Goal: Task Accomplishment & Management: Complete application form

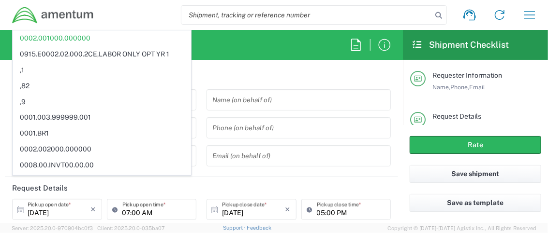
scroll to position [165, 0]
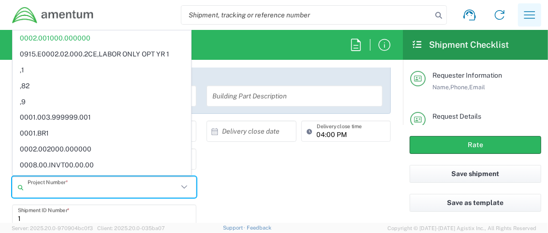
click at [534, 15] on icon "button" at bounding box center [529, 14] width 11 height 7
type input "0002.001000.000000"
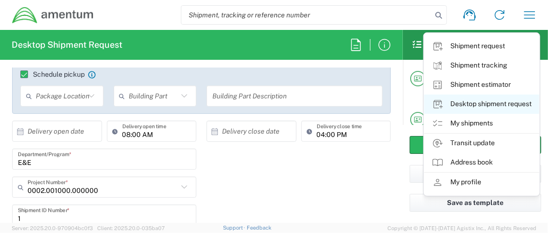
click at [481, 102] on link "Desktop shipment request" at bounding box center [481, 104] width 115 height 19
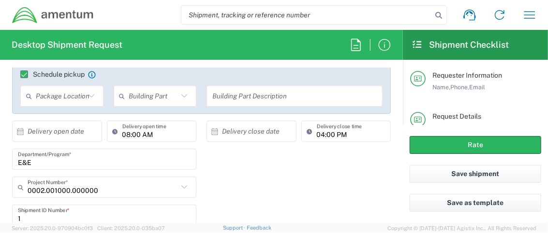
click at [237, 174] on div "E&E Department/Program *" at bounding box center [201, 163] width 389 height 28
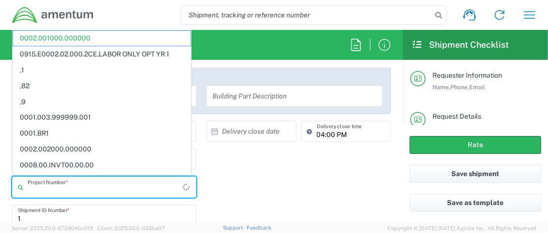
click at [134, 184] on input "text" at bounding box center [105, 187] width 155 height 17
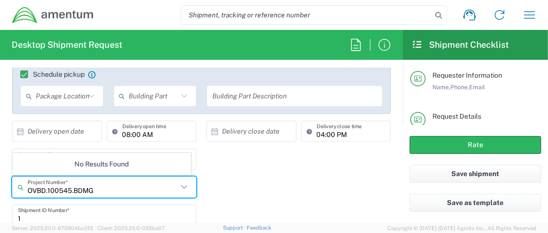
type input "OVBD.100545.BDMGT"
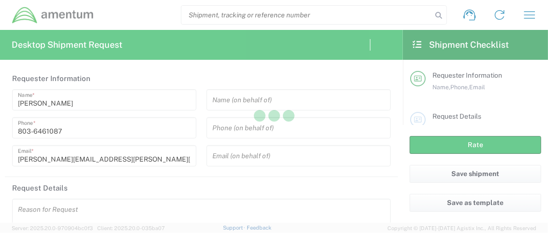
type input "[GEOGRAPHIC_DATA]"
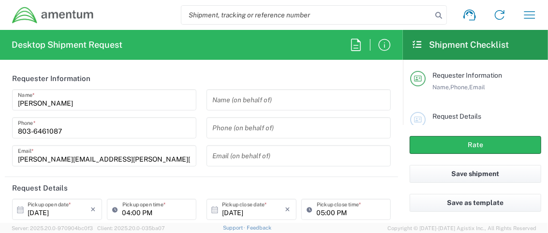
type input "OVBD.100545.00000"
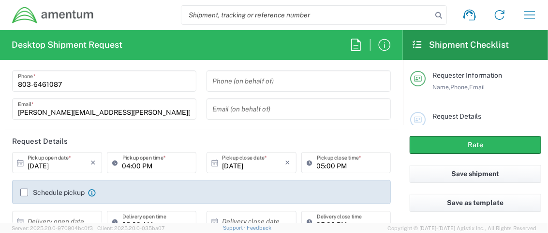
scroll to position [51, 0]
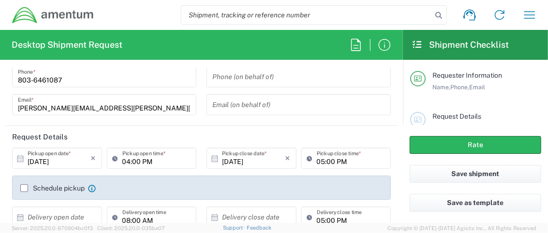
click at [18, 160] on icon at bounding box center [20, 158] width 6 height 7
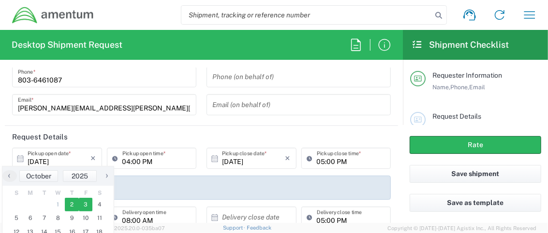
click at [80, 204] on span "3" at bounding box center [86, 205] width 14 height 14
type input "[DATE]"
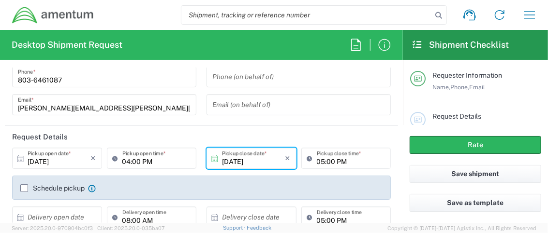
click at [28, 186] on label "Schedule pickup" at bounding box center [52, 189] width 64 height 8
click at [24, 189] on input "Schedule pickup" at bounding box center [24, 189] width 0 height 0
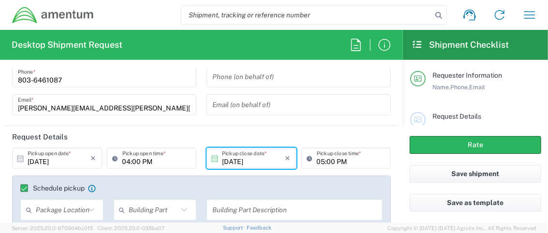
click at [167, 159] on input "04:00 PM" at bounding box center [156, 158] width 69 height 17
click at [142, 163] on input "07:00 PM" at bounding box center [156, 158] width 69 height 17
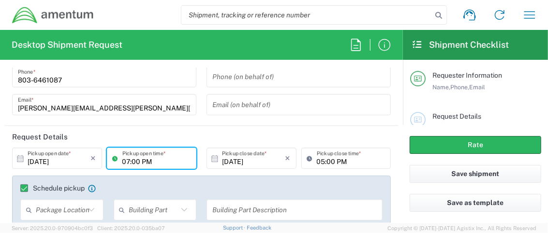
click at [154, 159] on input "07:00 PM" at bounding box center [156, 158] width 69 height 17
type input "07:00 AM"
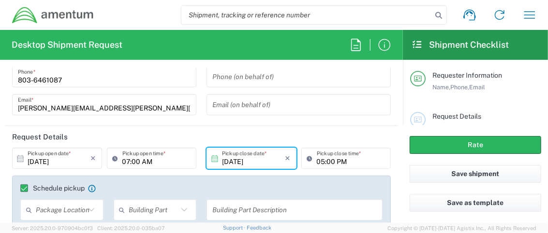
scroll to position [188, 0]
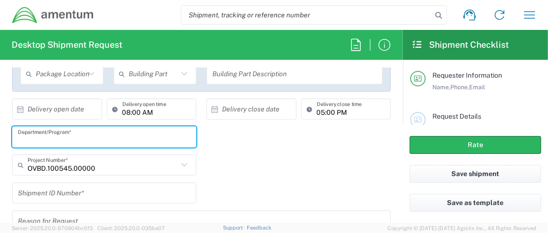
click at [125, 133] on input "text" at bounding box center [104, 137] width 173 height 17
type input "OVBD.100545.00000"
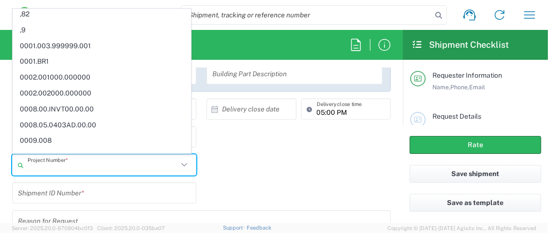
scroll to position [0, 0]
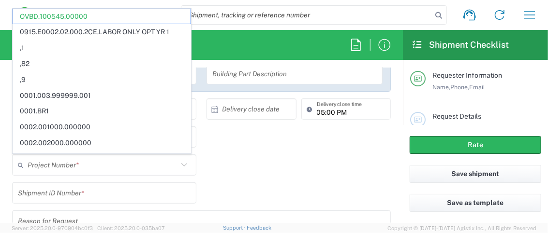
click at [148, 8] on div "Shipment request Shipment tracking Shipment estimator Desktop shipment request …" at bounding box center [319, 14] width 450 height 23
type input "OVBD.100545.00000"
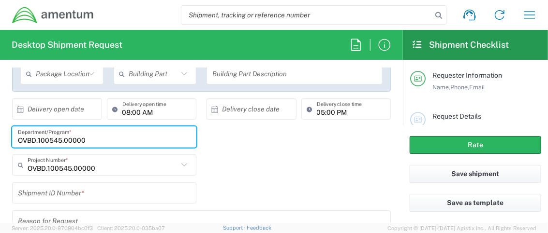
click at [138, 137] on input "OVBD.100545.00000" at bounding box center [104, 137] width 173 height 17
type input "OVBD.100545.bdmgt"
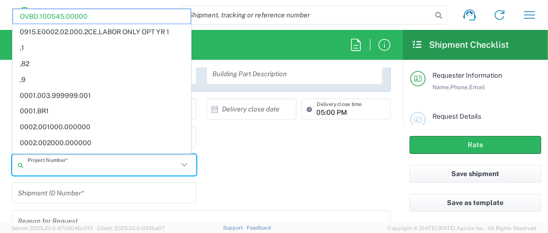
type input "OVBD.100545.00000"
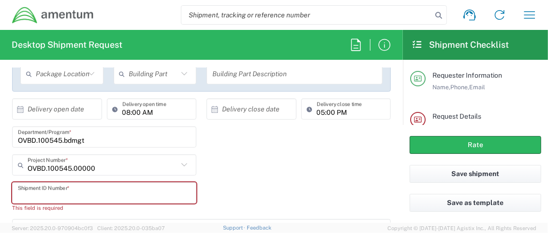
click at [150, 189] on input "text" at bounding box center [104, 193] width 173 height 17
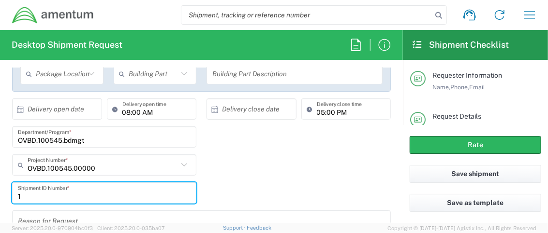
type input "1"
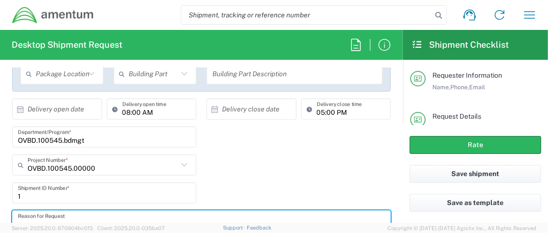
scroll to position [192, 0]
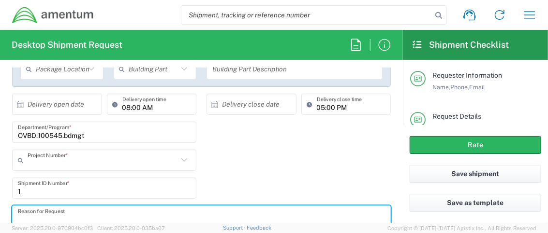
click at [142, 160] on input "text" at bounding box center [103, 160] width 150 height 17
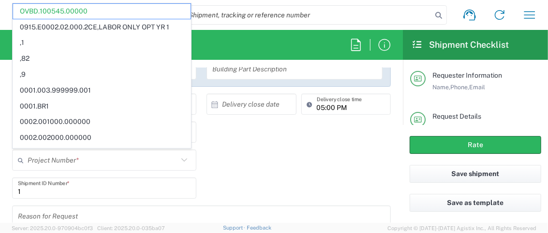
click at [261, 142] on div "OVBD.100545.bdmgt Department/Program *" at bounding box center [201, 136] width 389 height 28
type input "OVBD.100545.00000"
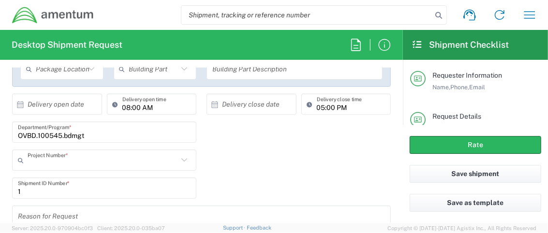
click at [85, 158] on input "text" at bounding box center [103, 160] width 150 height 17
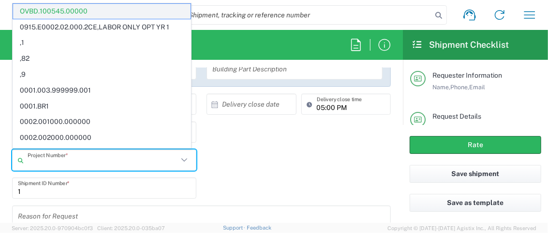
click at [94, 9] on span "OVBD.100545.00000" at bounding box center [101, 11] width 177 height 15
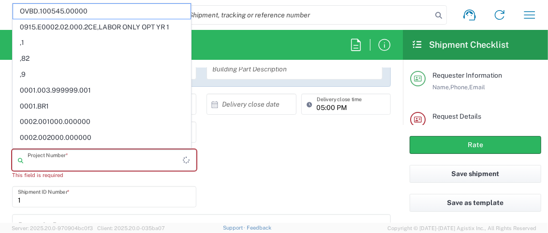
click at [62, 159] on input "text" at bounding box center [105, 160] width 155 height 17
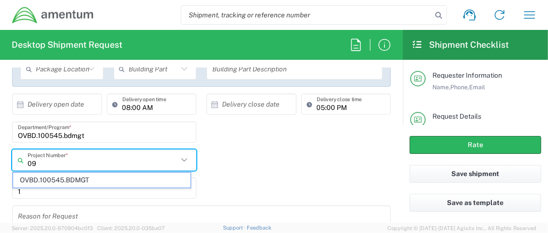
type input "0"
type input "B"
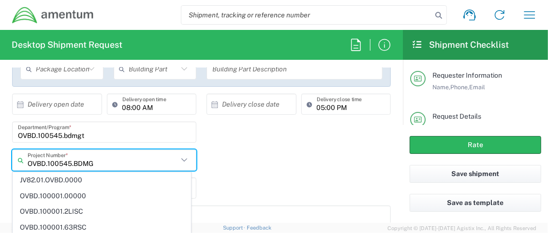
type input "OVBD.100545.BDMGT"
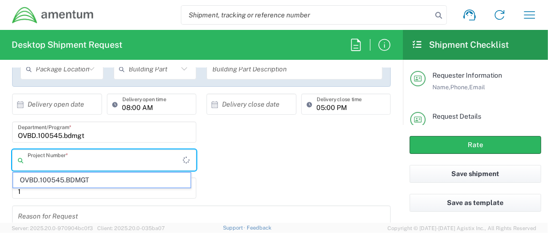
click at [74, 160] on input "text" at bounding box center [105, 160] width 155 height 17
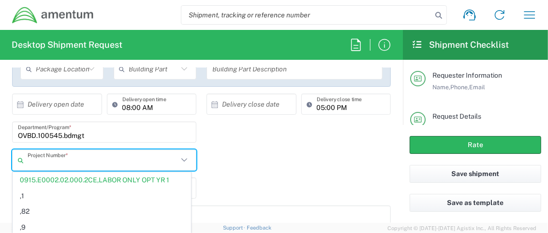
click at [100, 128] on input "OVBD.100545.bdmgt" at bounding box center [104, 132] width 173 height 17
type input "0915.E0002.02.000.2CE,LABOR ONLY OPT YR 1"
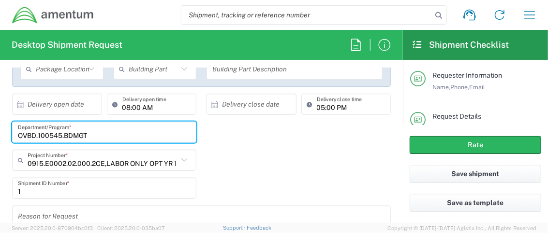
drag, startPoint x: 113, startPoint y: 131, endPoint x: -3, endPoint y: 130, distance: 115.5
click at [0, 130] on html "Shipment request Shipment tracking Shipment estimator Desktop shipment request …" at bounding box center [274, 116] width 548 height 233
type input "OVBD.100545.BDMGT"
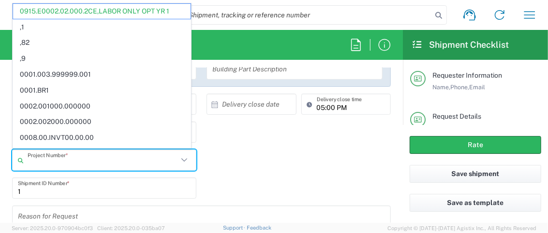
paste input "OVBD.100545.BDMGT"
type input "0915.E0002.02.000.2CE,LABOR ONLY OPT YR 1"
paste input "OVBD.100545.BDMGT"
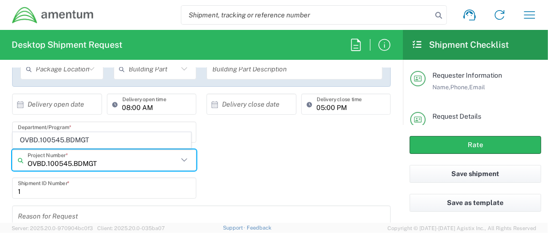
click at [112, 157] on input "OVBD.100545.BDMGT" at bounding box center [103, 160] width 150 height 17
type input "OVBD.100545.BDMGT"
click at [121, 182] on input "1" at bounding box center [104, 188] width 173 height 17
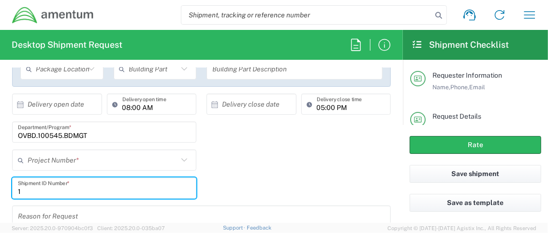
click at [123, 159] on input "text" at bounding box center [103, 160] width 150 height 17
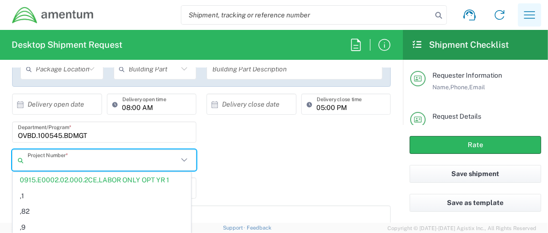
click at [532, 14] on icon "button" at bounding box center [529, 14] width 15 height 15
type input "0915.E0002.02.000.2CE,LABOR ONLY OPT YR 1"
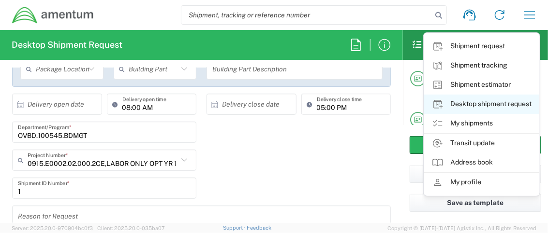
click at [470, 103] on link "Desktop shipment request" at bounding box center [481, 104] width 115 height 19
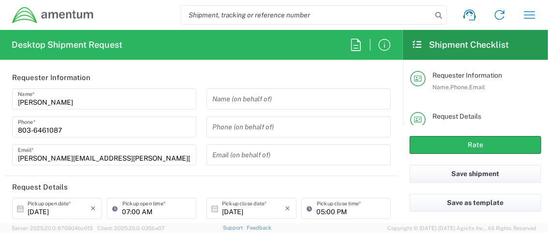
scroll to position [0, 0]
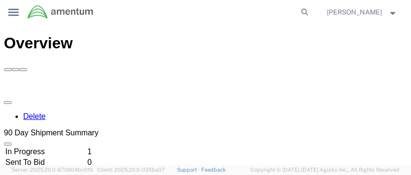
click at [12, 15] on icon at bounding box center [13, 12] width 11 height 7
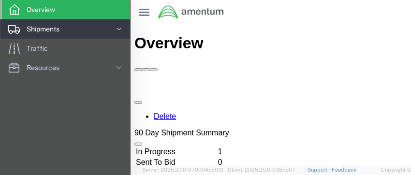
click at [34, 32] on span "Shipments" at bounding box center [47, 28] width 40 height 19
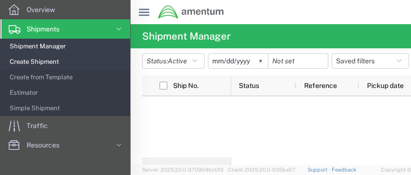
click at [45, 59] on span "Create Shipment" at bounding box center [67, 61] width 114 height 19
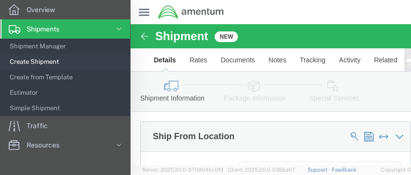
select select
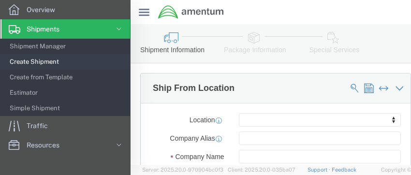
scroll to position [97, 0]
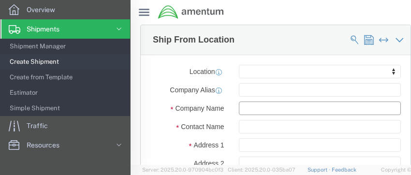
click input "text"
type input "Amentum"
type input "[PERSON_NAME]"
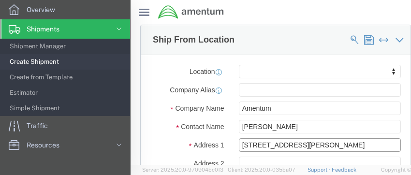
type input "106 Newberry St. SW"
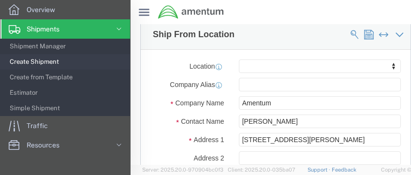
scroll to position [184, 0]
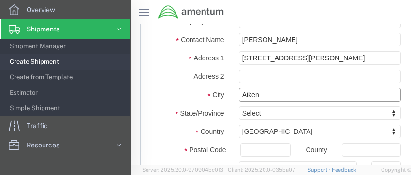
type input "Aiken"
type input "a"
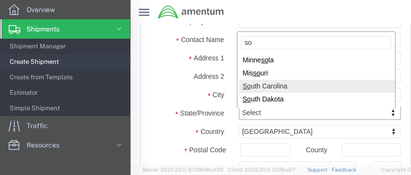
type input "so"
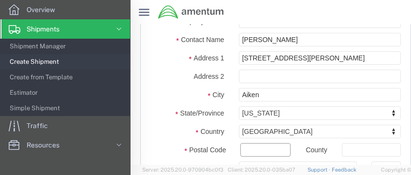
click input "text"
type input "29801"
type input "U"
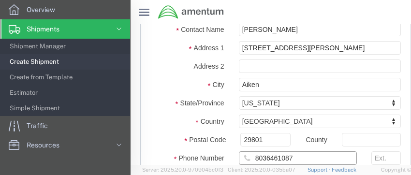
type input "8036461087"
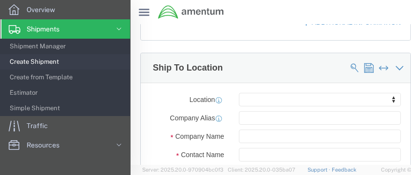
scroll to position [435, 0]
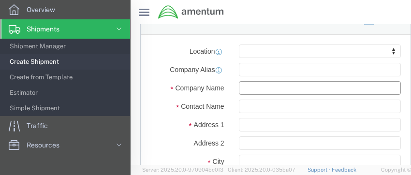
click input "text"
type input "[PERSON_NAME]"
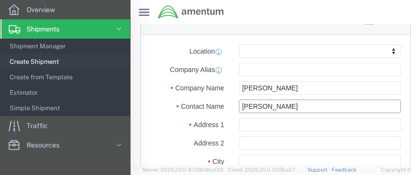
type input "[PERSON_NAME]"
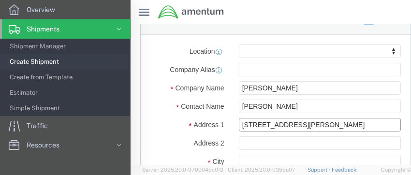
type input "[STREET_ADDRESS][PERSON_NAME]"
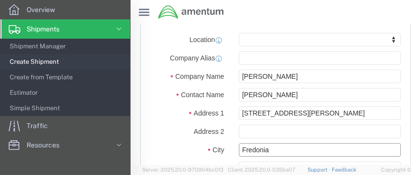
type input "Fredonia"
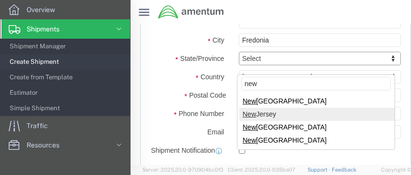
scroll to position [571, 0]
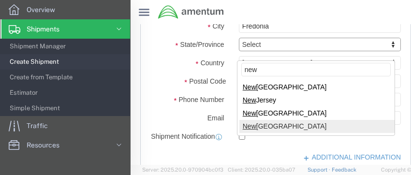
type input "new"
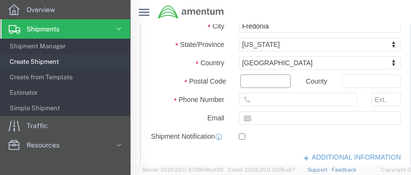
click input "Postal Code"
type input "14063"
click input "text"
type input "7165974643"
click label "Email"
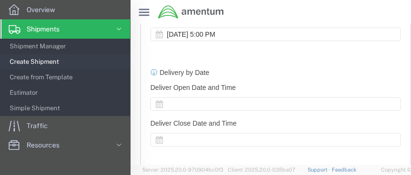
scroll to position [861, 0]
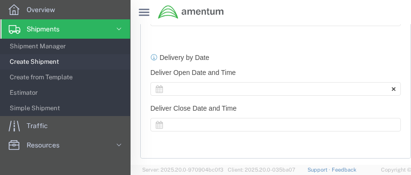
click div
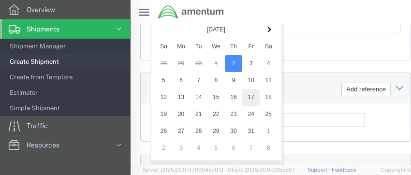
scroll to position [951, 0]
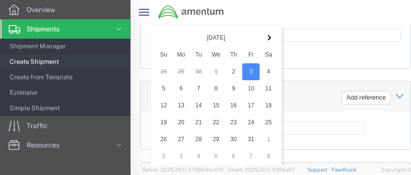
click div "References Add reference"
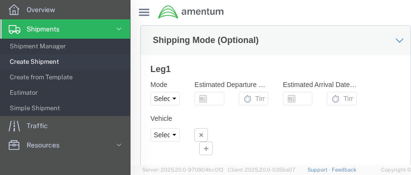
scroll to position [1096, 0]
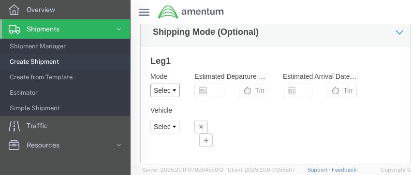
click select "Select Air Less than Truckload Multi-Leg Ocean Freight Rail Small Parcel Truckl…"
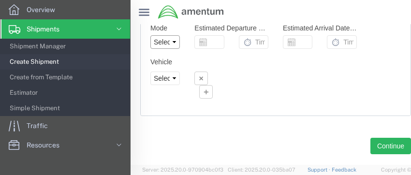
scroll to position [1169, 0]
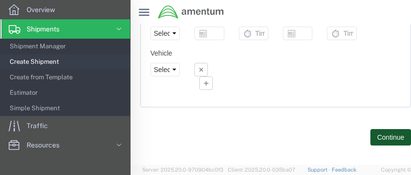
click button "Continue"
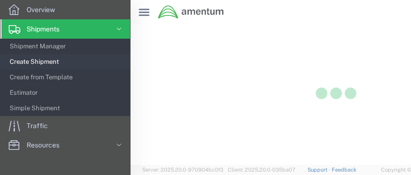
select select "CBOX"
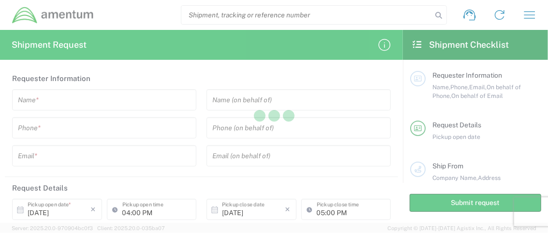
type input "[GEOGRAPHIC_DATA]"
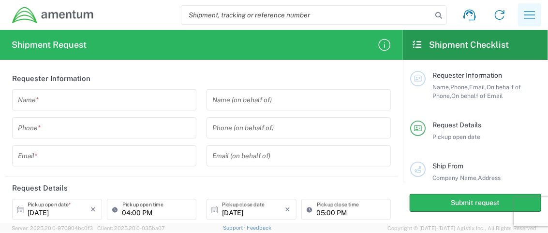
click at [529, 15] on icon "button" at bounding box center [529, 14] width 15 height 15
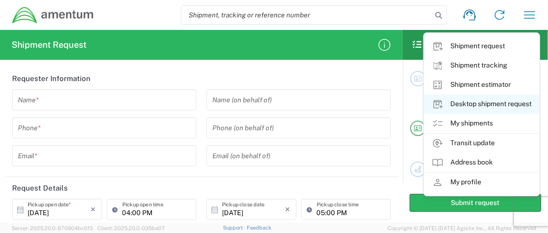
click at [466, 102] on link "Desktop shipment request" at bounding box center [481, 104] width 115 height 19
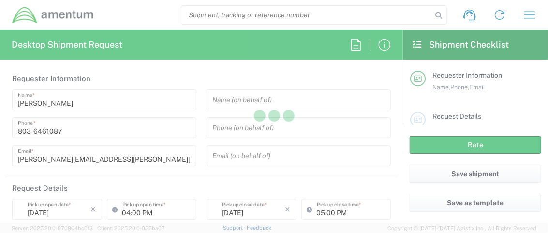
type input "[GEOGRAPHIC_DATA]"
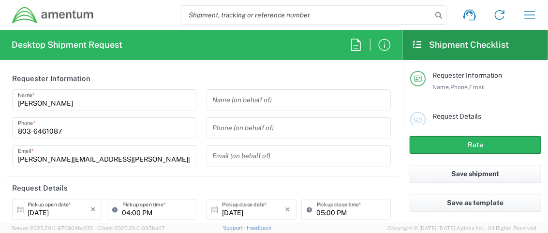
type input "OVBD.100545.00000"
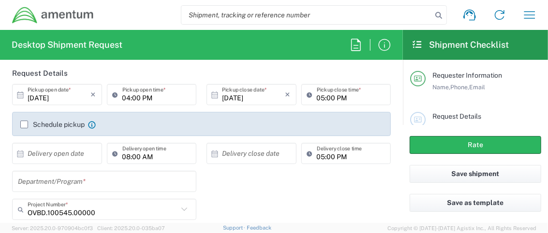
scroll to position [129, 0]
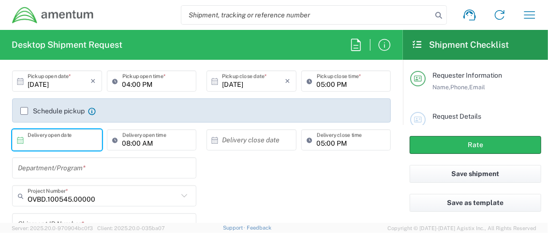
click at [47, 138] on input "text" at bounding box center [59, 140] width 63 height 17
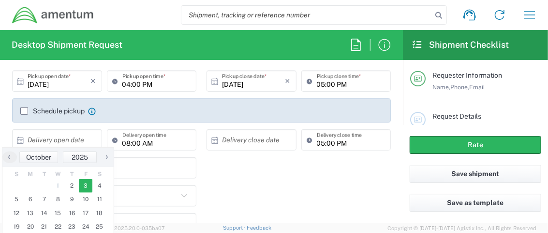
click at [79, 185] on span "3" at bounding box center [86, 186] width 14 height 14
type input "[DATE]"
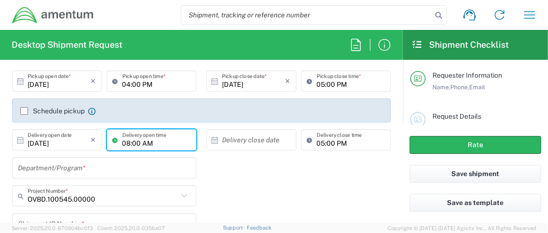
click at [168, 140] on input "08:00 AM" at bounding box center [156, 140] width 69 height 17
type input "05:00 AM"
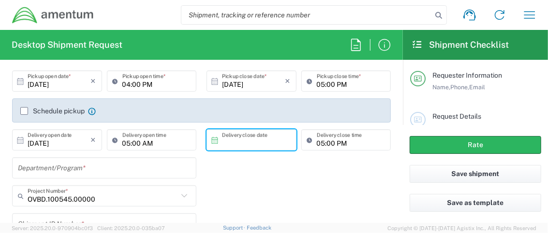
click at [237, 140] on input "text" at bounding box center [253, 140] width 63 height 17
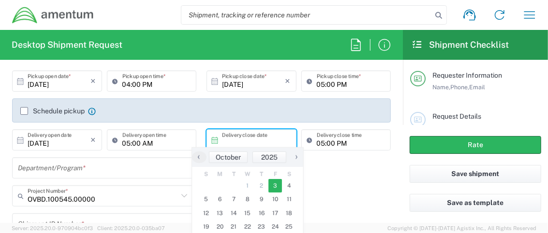
click at [271, 185] on span "3" at bounding box center [275, 186] width 14 height 14
type input "[DATE]"
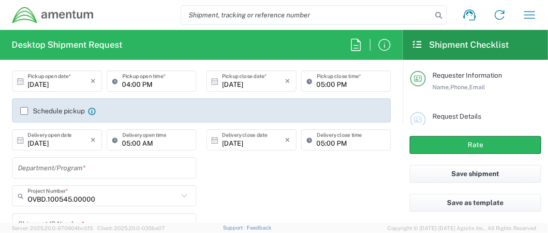
click at [332, 158] on div "Department/Program *" at bounding box center [201, 172] width 389 height 28
click at [118, 165] on input "text" at bounding box center [104, 168] width 173 height 17
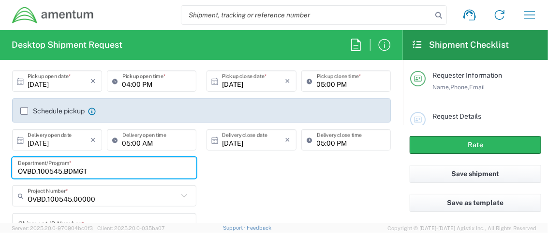
type input "OVBD.100545.BDMGT"
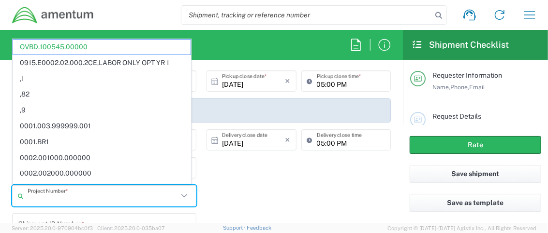
type input "OVBD.100545.00000"
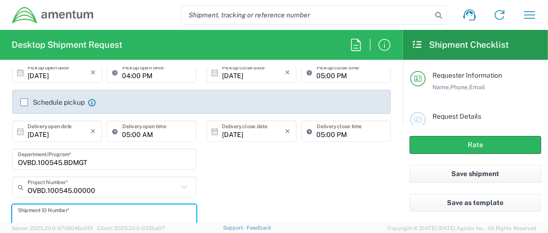
scroll to position [202, 0]
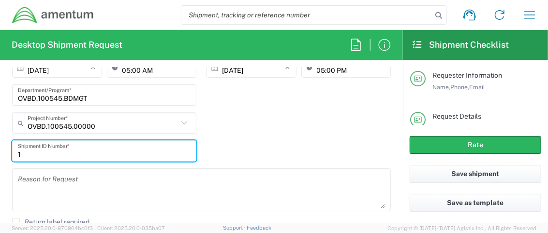
type input "1"
click at [260, 146] on div "1 Shipment ID Number *" at bounding box center [201, 155] width 389 height 28
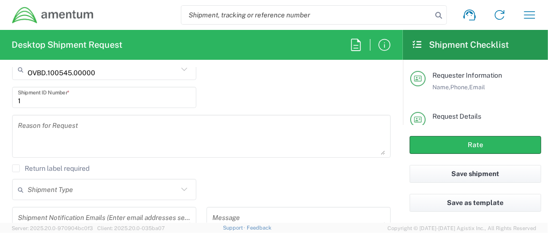
scroll to position [266, 0]
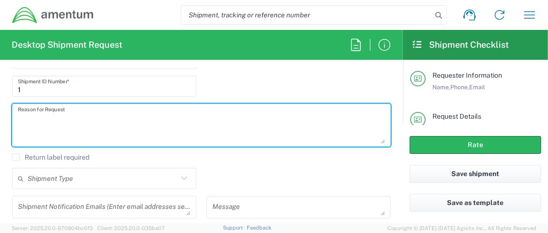
click at [180, 123] on textarea at bounding box center [201, 125] width 367 height 37
click at [180, 123] on textarea "CONFERENCE MATERIALS" at bounding box center [201, 125] width 367 height 37
type textarea "CONFERENCE MATERIALS"
click at [165, 181] on input "text" at bounding box center [103, 179] width 150 height 17
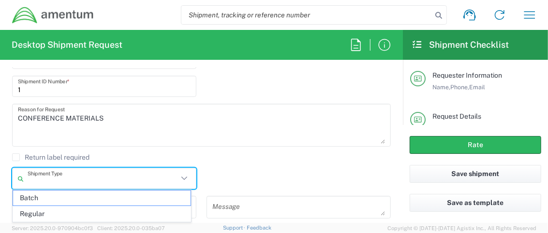
scroll to position [331, 0]
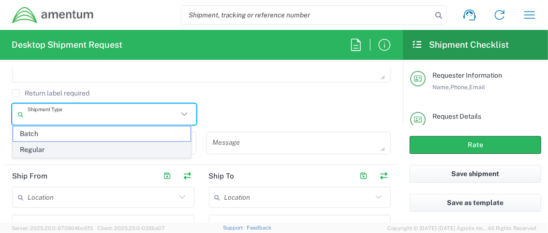
click at [47, 145] on span "Regular" at bounding box center [101, 150] width 177 height 15
type input "Regular"
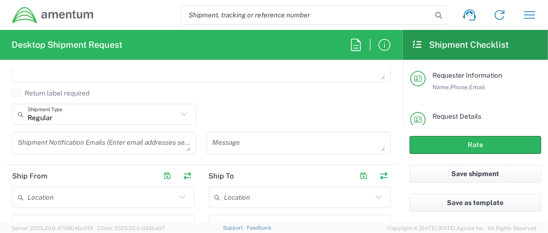
scroll to position [395, 0]
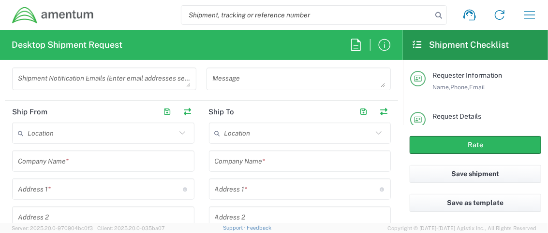
click at [79, 159] on input "text" at bounding box center [103, 161] width 171 height 17
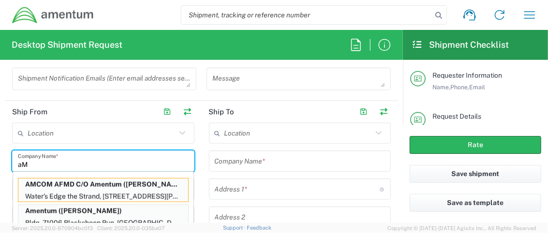
type input "a"
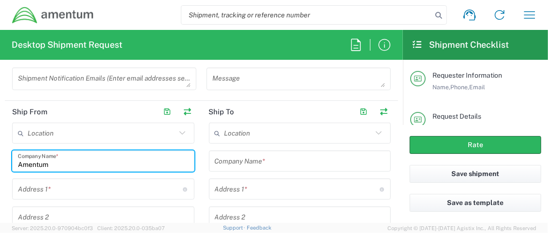
type input "Amentum"
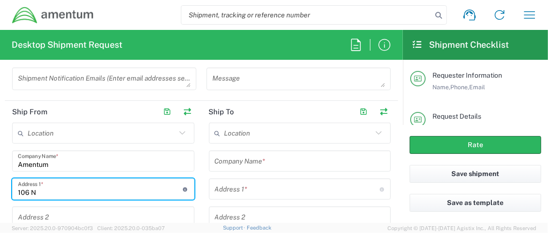
type input "[STREET_ADDRESS][PERSON_NAME]"
type input "Aiken"
type input "[US_STATE]"
type input "29801"
type input "8036461087"
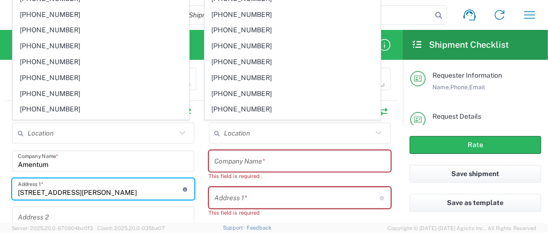
click at [305, 156] on input "text" at bounding box center [300, 161] width 171 height 17
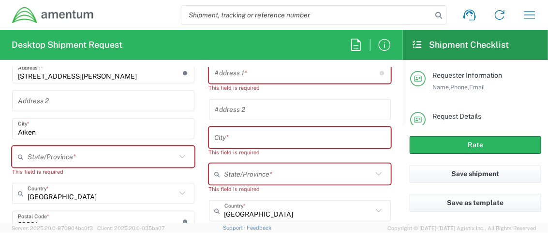
scroll to position [524, 0]
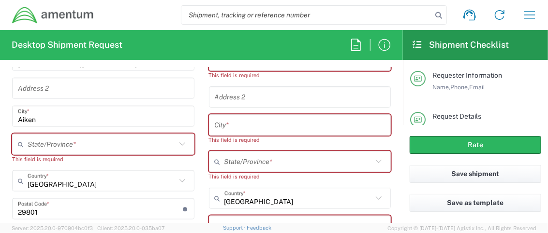
type input "None"
click at [105, 139] on input "text" at bounding box center [102, 144] width 148 height 17
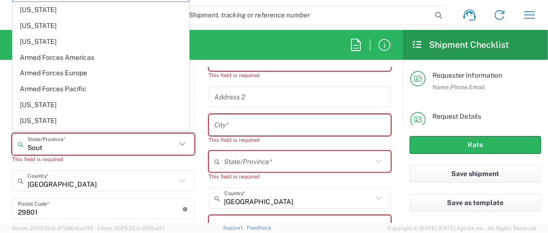
type input "South"
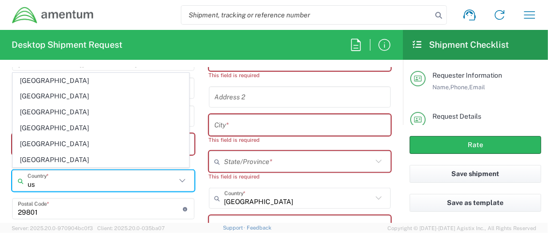
type input "u"
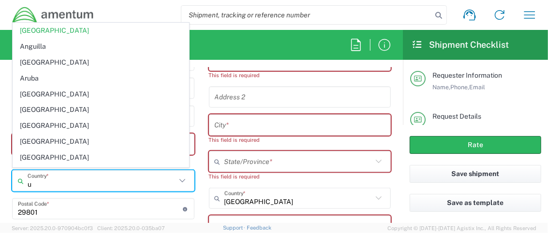
type input "[GEOGRAPHIC_DATA]"
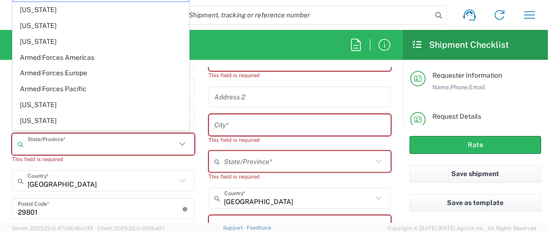
click at [105, 139] on input "text" at bounding box center [102, 144] width 148 height 17
type input "South"
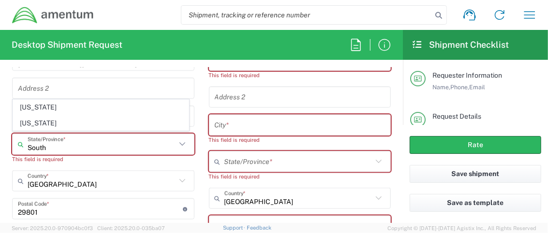
click at [105, 139] on input "South" at bounding box center [102, 144] width 148 height 17
type input "[GEOGRAPHIC_DATA]"
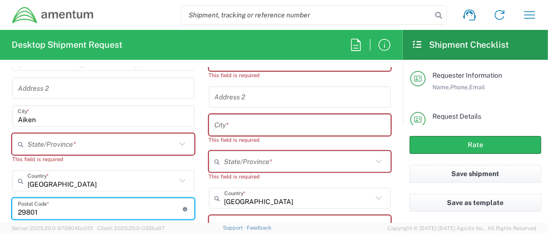
click at [176, 139] on icon at bounding box center [182, 144] width 13 height 13
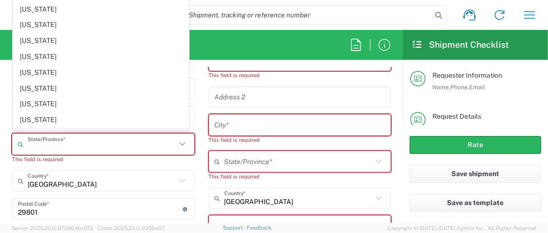
scroll to position [656, 0]
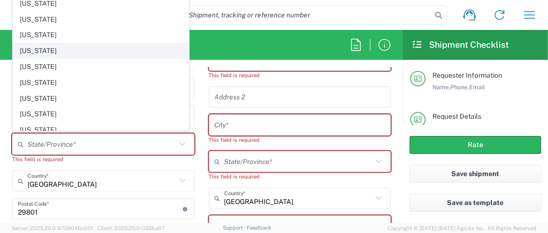
click at [38, 44] on span "[US_STATE]" at bounding box center [100, 51] width 175 height 15
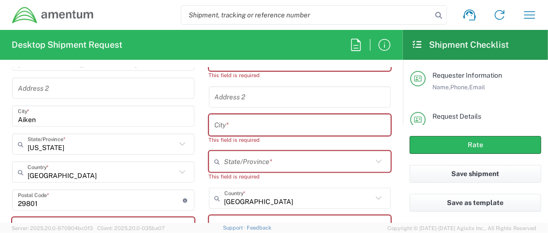
type input "[US_STATE]"
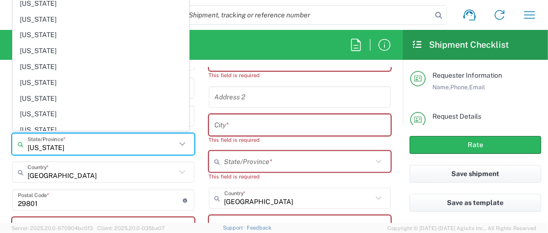
click at [134, 136] on input "[US_STATE]" at bounding box center [102, 144] width 148 height 17
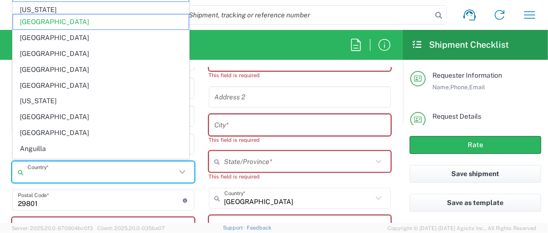
click at [123, 174] on input "text" at bounding box center [102, 172] width 148 height 17
type input "[GEOGRAPHIC_DATA]"
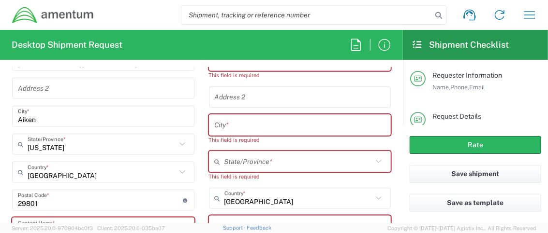
scroll to position [536, 0]
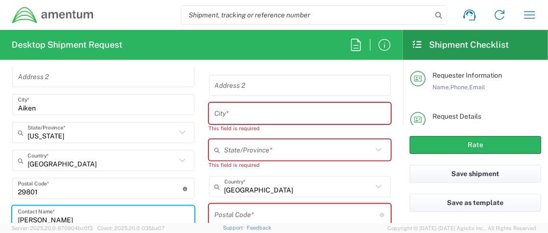
type input "[PERSON_NAME]"
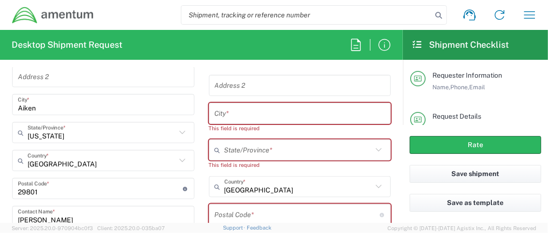
scroll to position [633, 0]
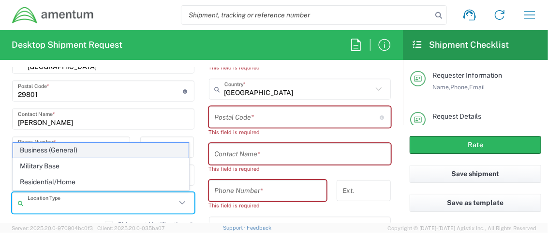
click at [76, 149] on span "Business (General)" at bounding box center [100, 150] width 175 height 15
type input "Business (General)"
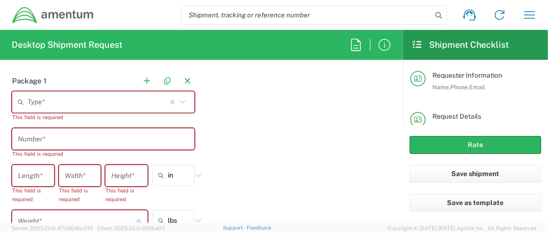
scroll to position [891, 0]
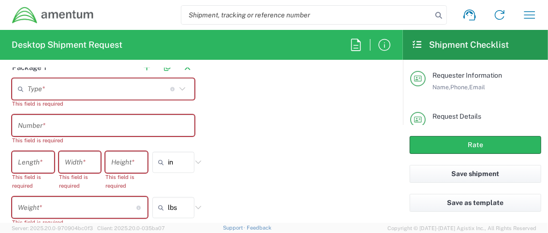
click at [180, 83] on icon at bounding box center [182, 89] width 13 height 13
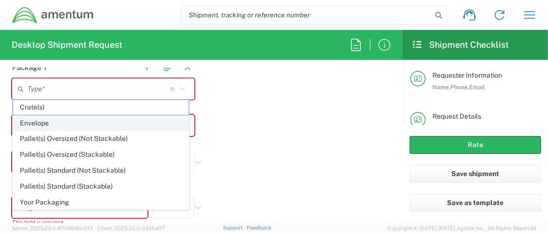
click at [39, 126] on span "Envelope" at bounding box center [100, 123] width 175 height 15
type input "Envelope"
type input "1"
type input "9.5"
type input "12.5"
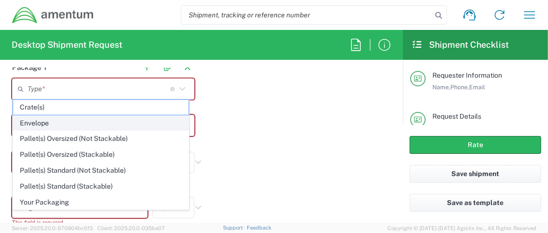
type input "0.25"
type input "1"
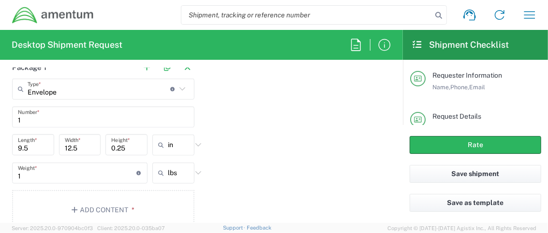
click at [235, 158] on div "Package 1 Envelope Type * Material used to package goods Crate(s) Envelope Pall…" at bounding box center [201, 147] width 393 height 181
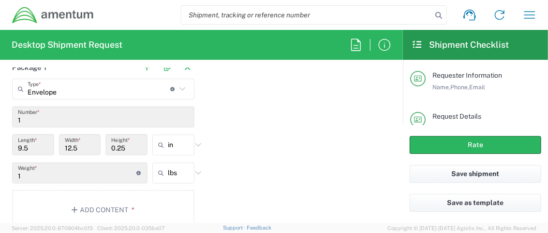
scroll to position [955, 0]
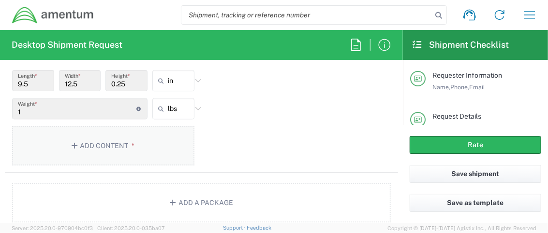
click at [75, 139] on button "Add Content *" at bounding box center [103, 146] width 182 height 40
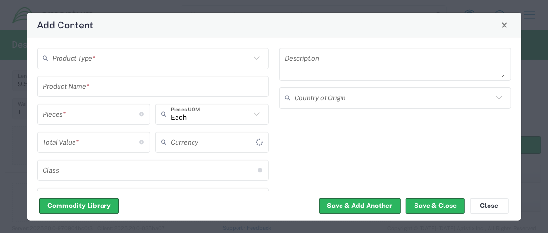
type input "US Dollar"
click at [165, 58] on input "text" at bounding box center [152, 58] width 198 height 17
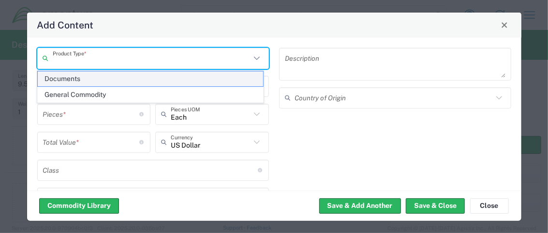
click at [67, 79] on span "Documents" at bounding box center [150, 79] width 225 height 15
type input "Documents"
type input "1"
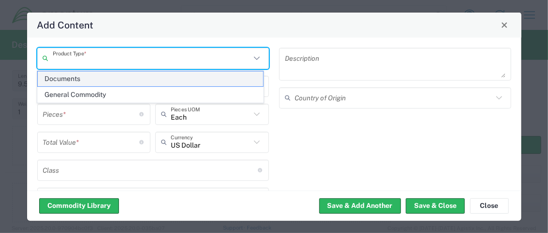
type textarea "Documents"
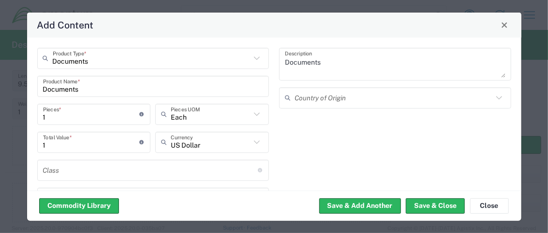
click at [76, 117] on input "1" at bounding box center [91, 114] width 97 height 17
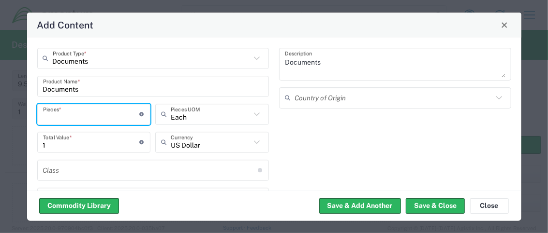
type input "2"
type input "25"
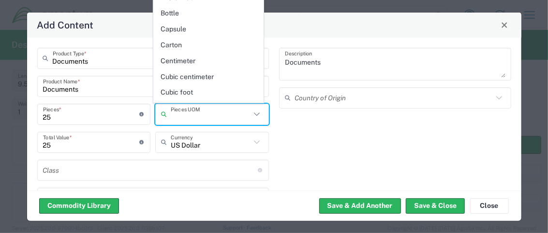
click at [97, 135] on input "25" at bounding box center [91, 142] width 97 height 17
type input "Each"
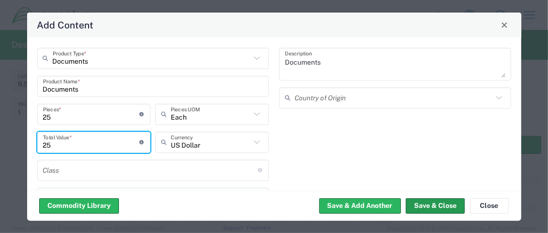
click at [433, 204] on button "Save & Close" at bounding box center [435, 206] width 59 height 15
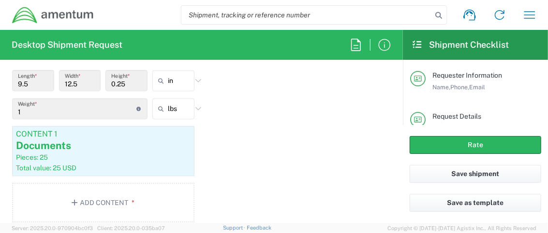
click at [301, 137] on div "Package 1 Envelope Type * Material used to package goods Crate(s) Envelope Pall…" at bounding box center [201, 111] width 393 height 238
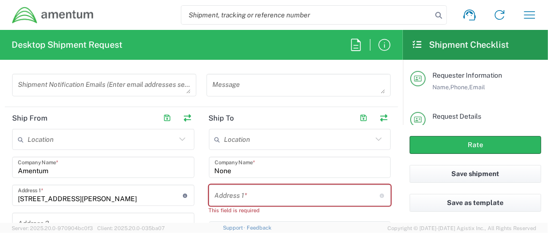
scroll to position [375, 0]
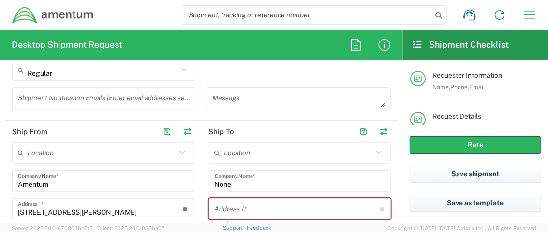
click at [280, 181] on input "None" at bounding box center [300, 181] width 171 height 17
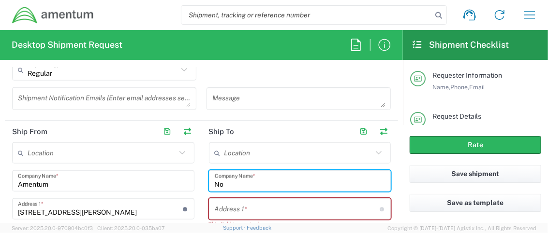
type input "N"
type input "[PERSON_NAME]"
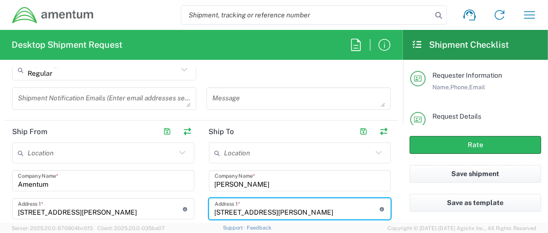
type input "[STREET_ADDRESS][PERSON_NAME]"
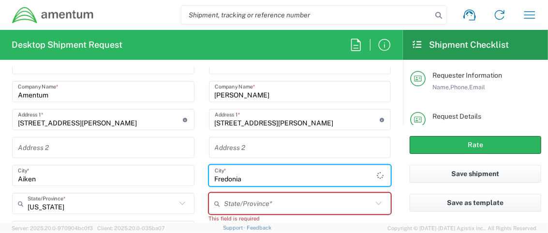
type input "Fredonia"
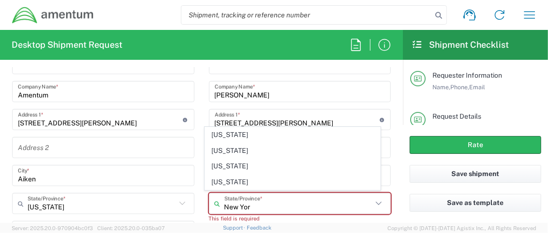
type input "[US_STATE]"
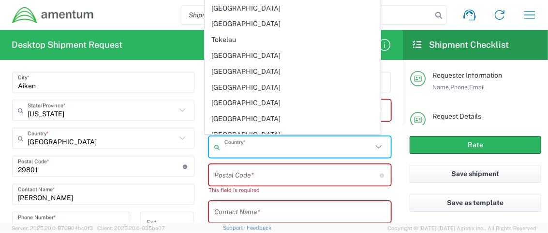
scroll to position [3497, 0]
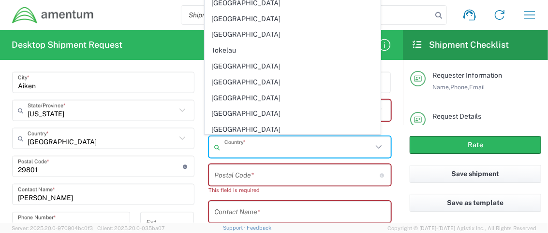
click at [276, 139] on input "text" at bounding box center [298, 147] width 148 height 17
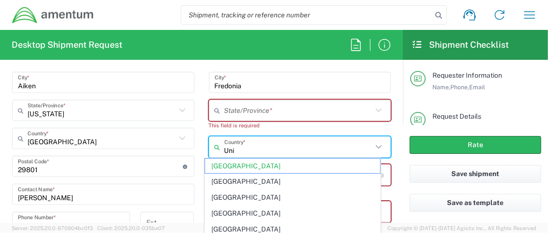
type input "[GEOGRAPHIC_DATA]"
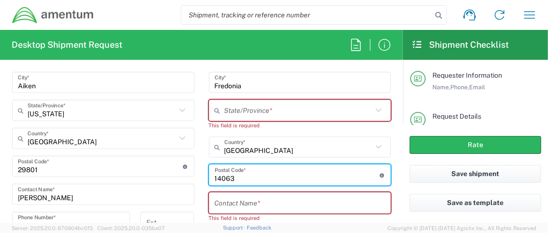
type input "14063"
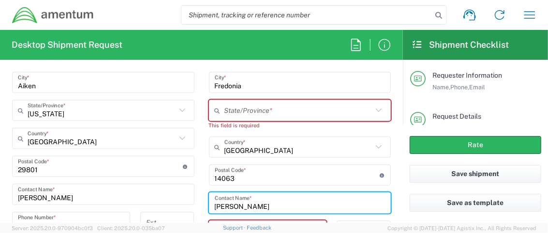
type input "[PERSON_NAME]"
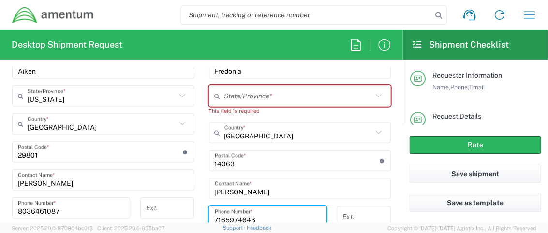
type input "7165974643"
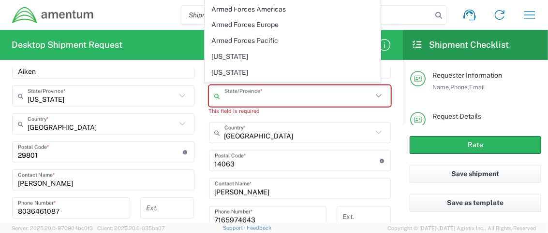
click at [293, 93] on input "text" at bounding box center [298, 96] width 148 height 17
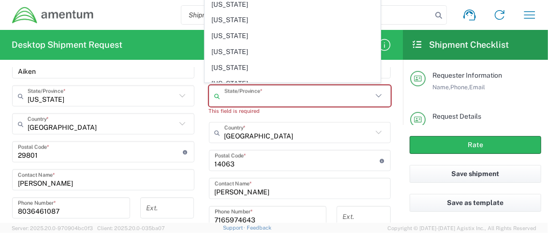
scroll to position [451, 0]
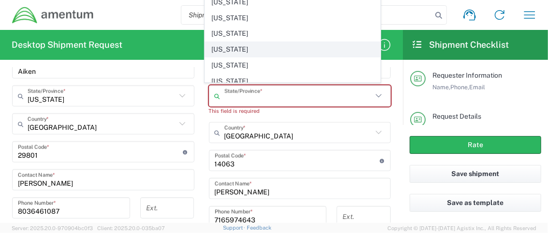
click at [246, 42] on span "[US_STATE]" at bounding box center [292, 49] width 175 height 15
type input "[US_STATE]"
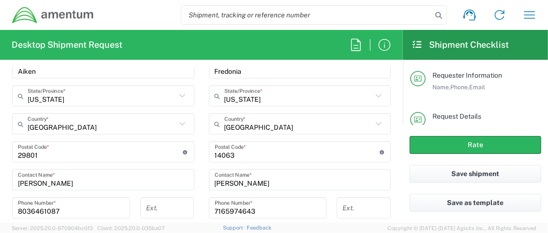
scroll to position [709, 0]
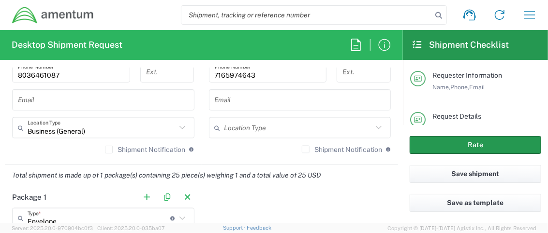
click at [476, 142] on button "Rate" at bounding box center [474, 145] width 131 height 18
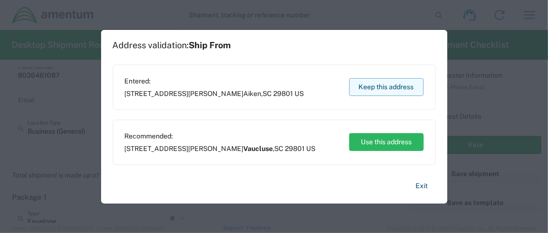
click at [407, 86] on button "Keep this address" at bounding box center [386, 87] width 74 height 18
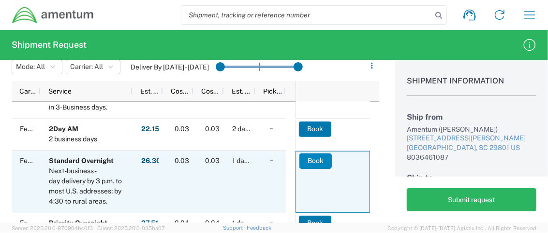
click at [302, 160] on button "Book" at bounding box center [315, 161] width 32 height 15
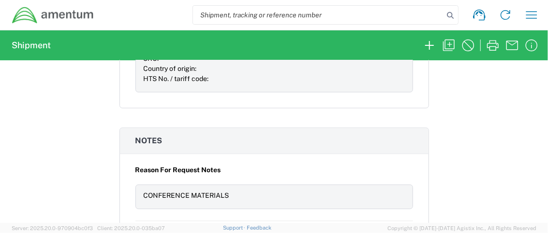
scroll to position [902, 0]
